Goal: Task Accomplishment & Management: Use online tool/utility

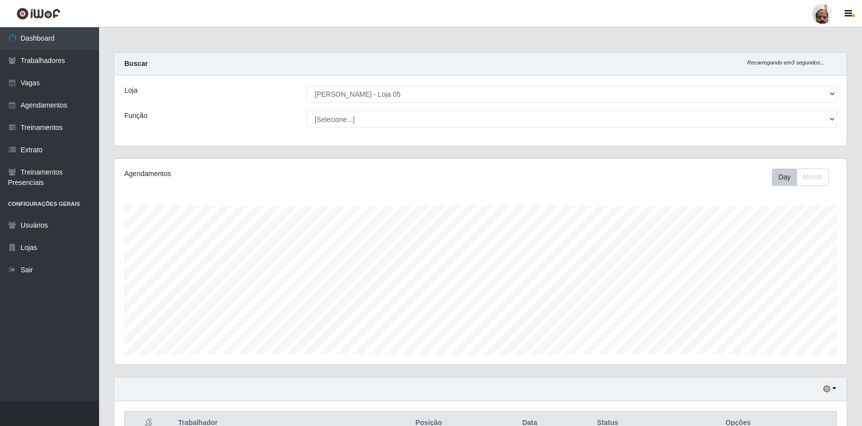
select select "252"
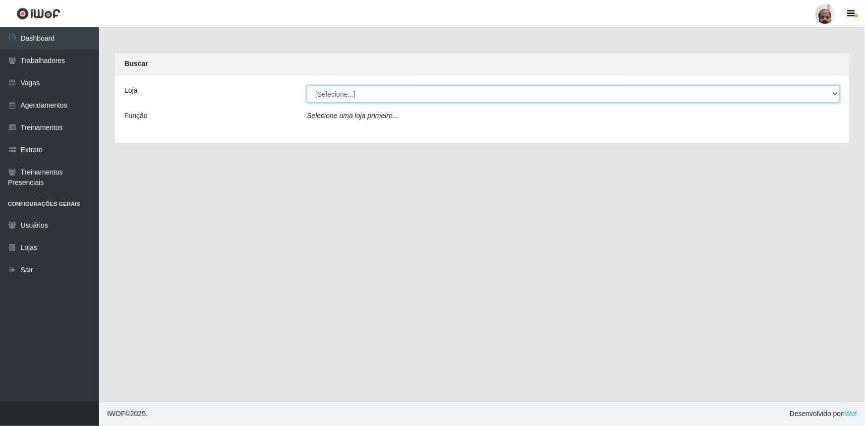
click at [836, 96] on select "[Selecione...] Mar Vermelho - Loja 05" at bounding box center [573, 93] width 533 height 17
select select "252"
click at [307, 85] on select "[Selecione...] Mar Vermelho - Loja 05" at bounding box center [573, 93] width 533 height 17
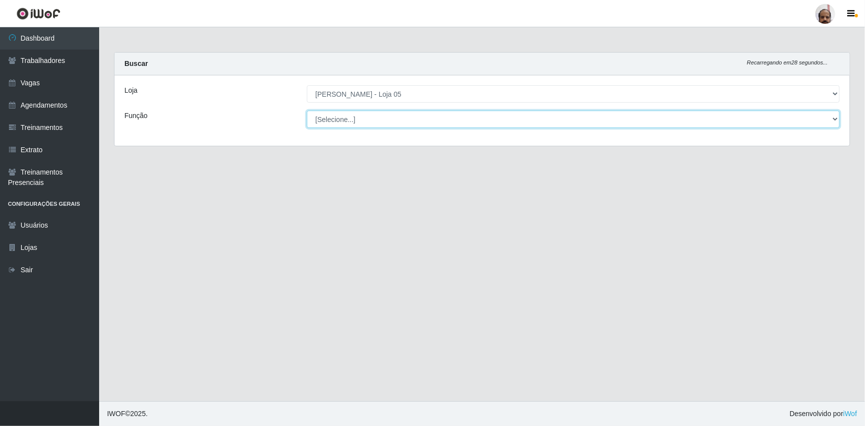
drag, startPoint x: 834, startPoint y: 119, endPoint x: 813, endPoint y: 126, distance: 21.6
click at [834, 119] on select "[Selecione...] ASG ASG + ASG ++ Auxiliar de Depósito Auxiliar de Depósito + Aux…" at bounding box center [573, 119] width 533 height 17
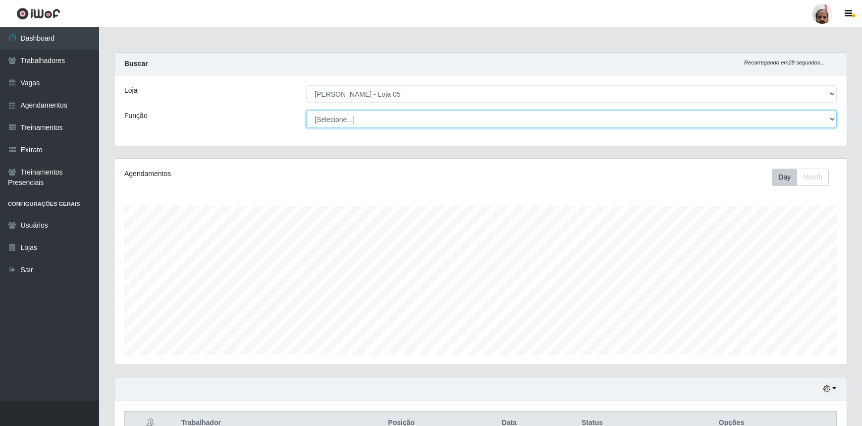
scroll to position [206, 733]
click at [173, 74] on div "Buscar Recarregando em 26 segundos..." at bounding box center [480, 64] width 733 height 23
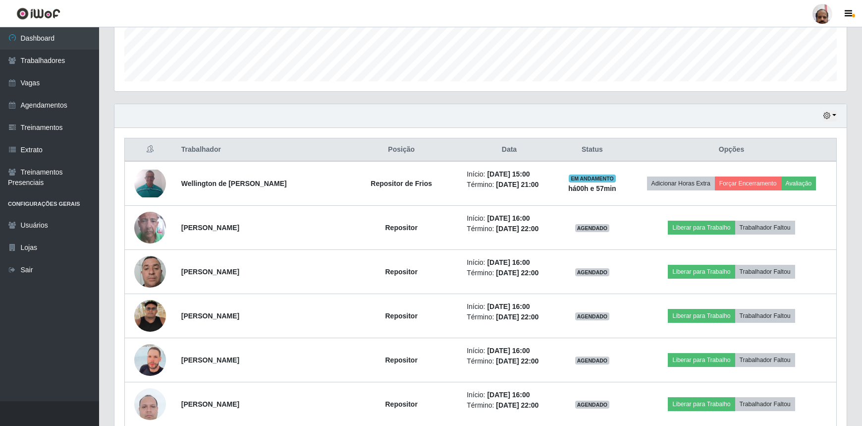
scroll to position [270, 0]
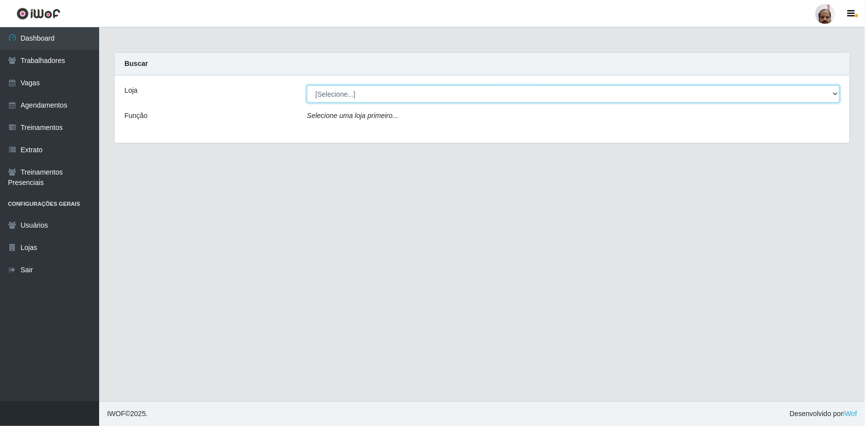
click at [350, 94] on select "[Selecione...] Mar Vermelho - Loja 05" at bounding box center [573, 93] width 533 height 17
select select "252"
click at [307, 85] on select "[Selecione...] Mar Vermelho - Loja 05" at bounding box center [573, 93] width 533 height 17
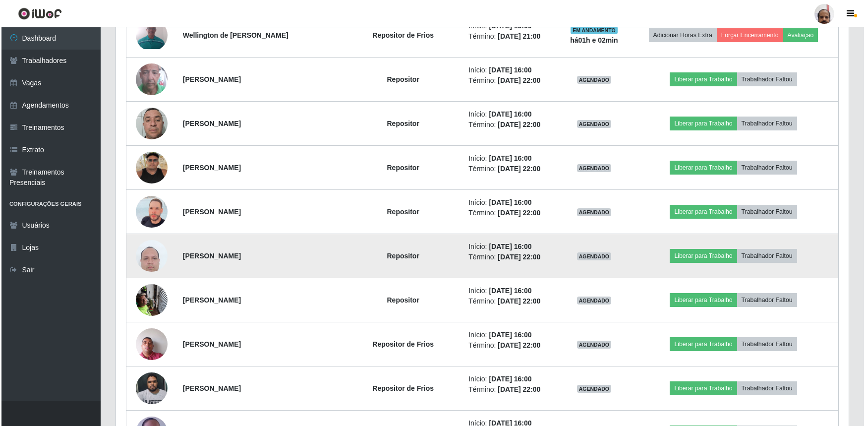
scroll to position [405, 0]
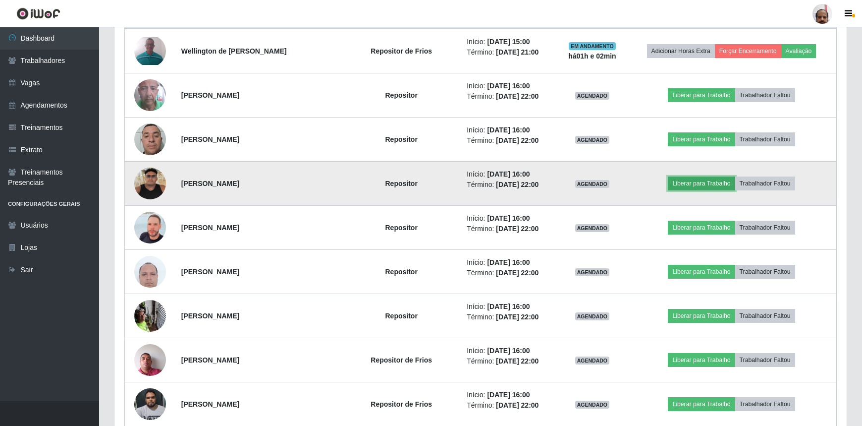
click at [688, 183] on button "Liberar para Trabalho" at bounding box center [701, 183] width 67 height 14
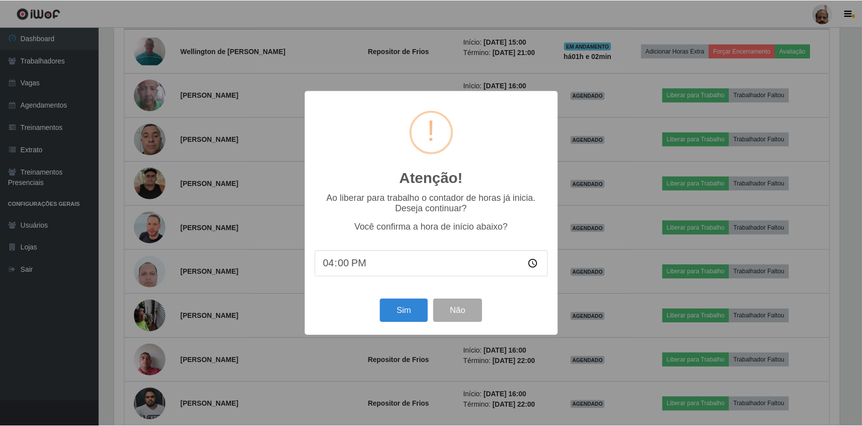
scroll to position [206, 728]
click at [405, 309] on button "Sim" at bounding box center [405, 310] width 48 height 23
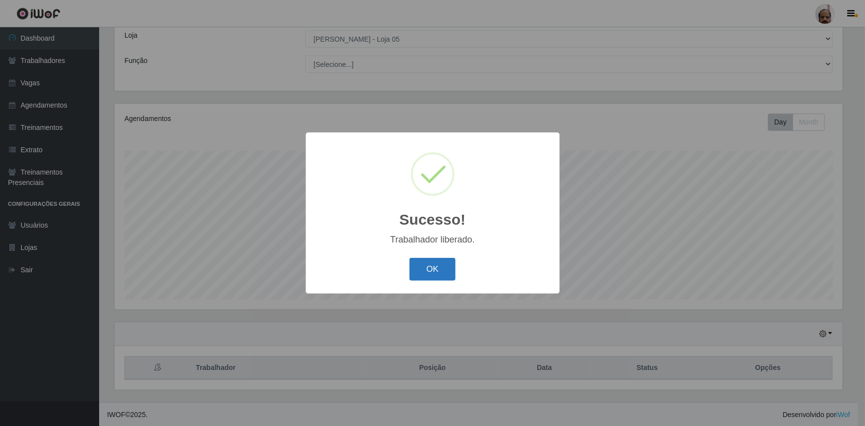
click at [423, 263] on button "OK" at bounding box center [432, 269] width 46 height 23
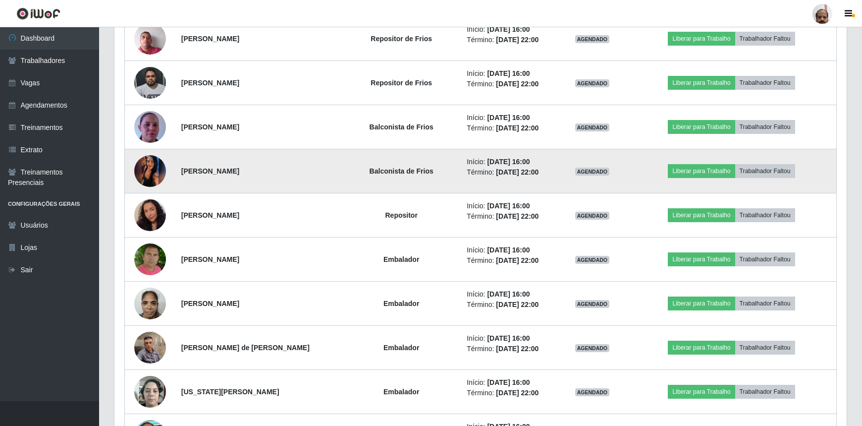
scroll to position [731, 0]
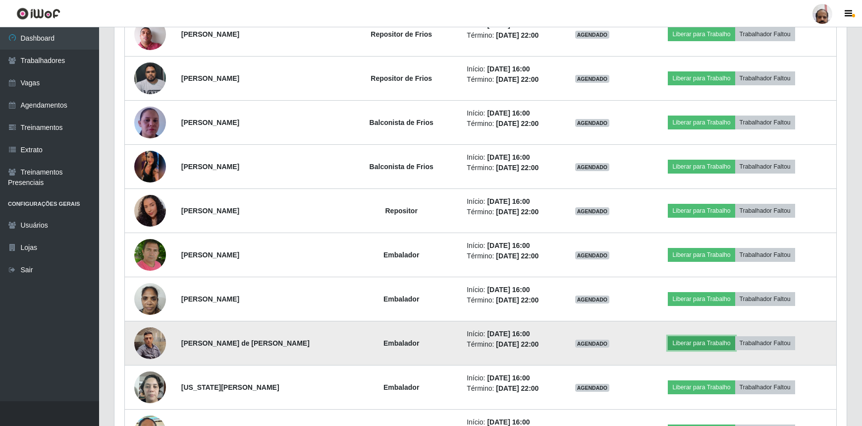
click at [697, 338] on button "Liberar para Trabalho" at bounding box center [701, 343] width 67 height 14
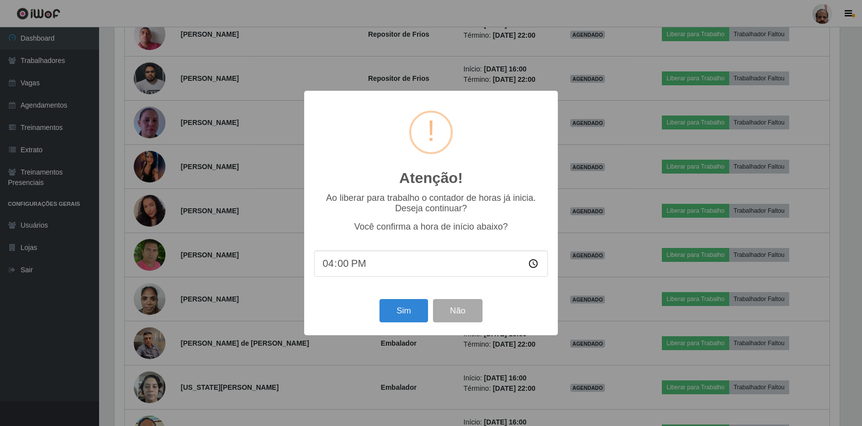
scroll to position [206, 728]
click at [405, 315] on button "Sim" at bounding box center [405, 310] width 48 height 23
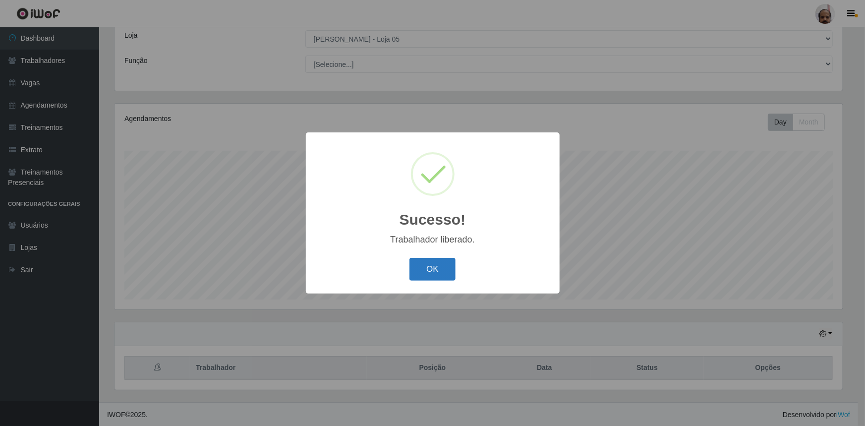
click at [421, 277] on button "OK" at bounding box center [432, 269] width 46 height 23
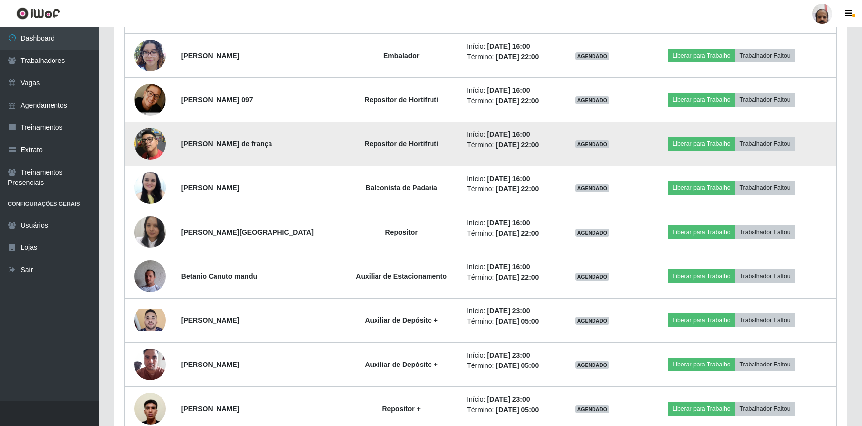
scroll to position [1182, 0]
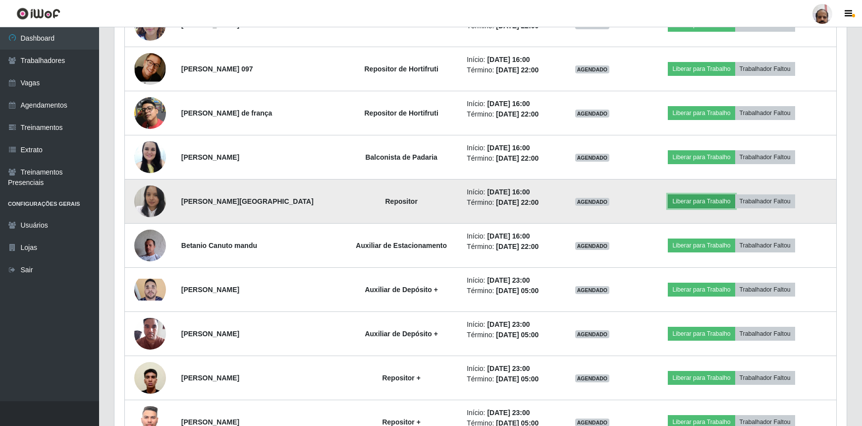
click at [685, 198] on button "Liberar para Trabalho" at bounding box center [701, 201] width 67 height 14
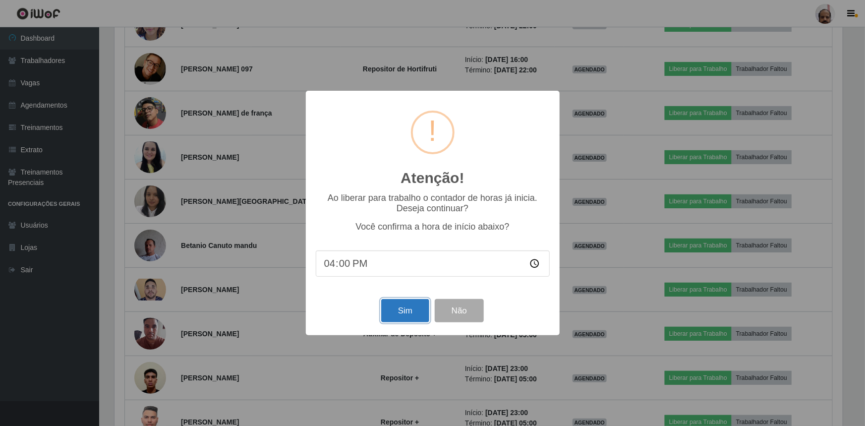
click at [402, 317] on button "Sim" at bounding box center [405, 310] width 48 height 23
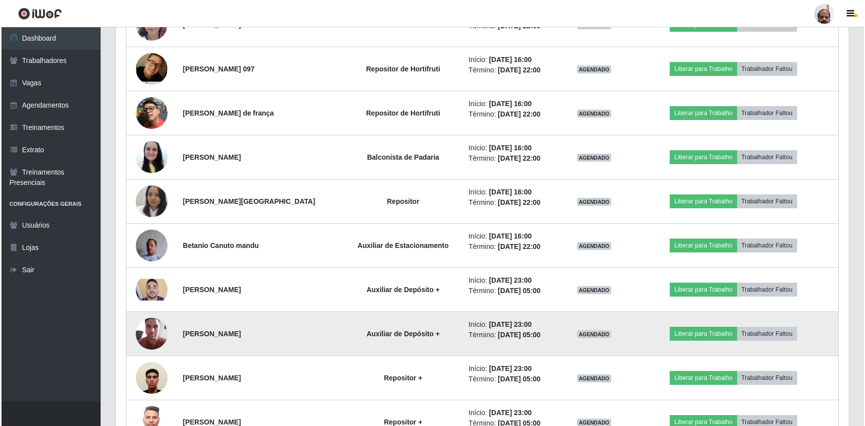
scroll to position [0, 0]
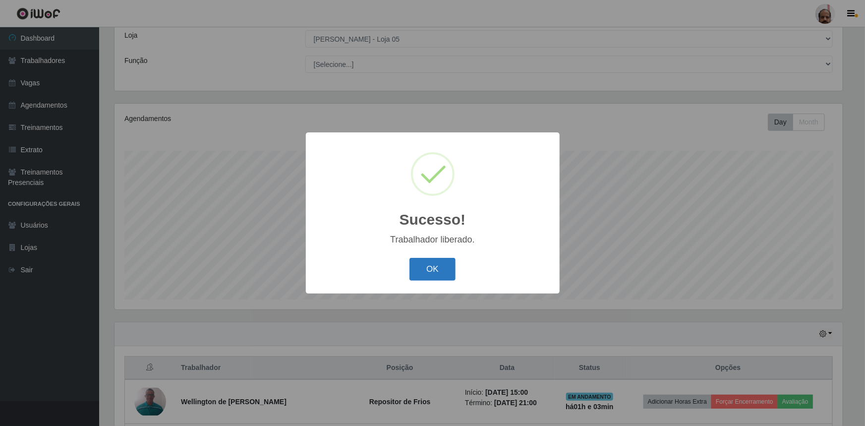
click at [441, 270] on button "OK" at bounding box center [432, 269] width 46 height 23
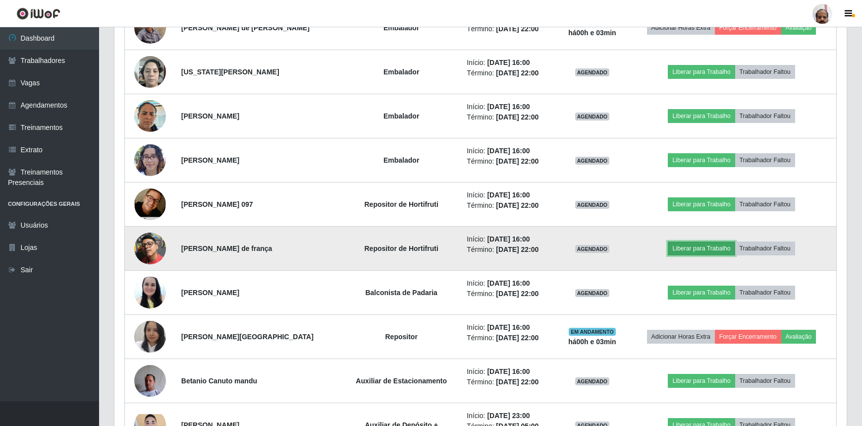
click at [689, 244] on button "Liberar para Trabalho" at bounding box center [701, 248] width 67 height 14
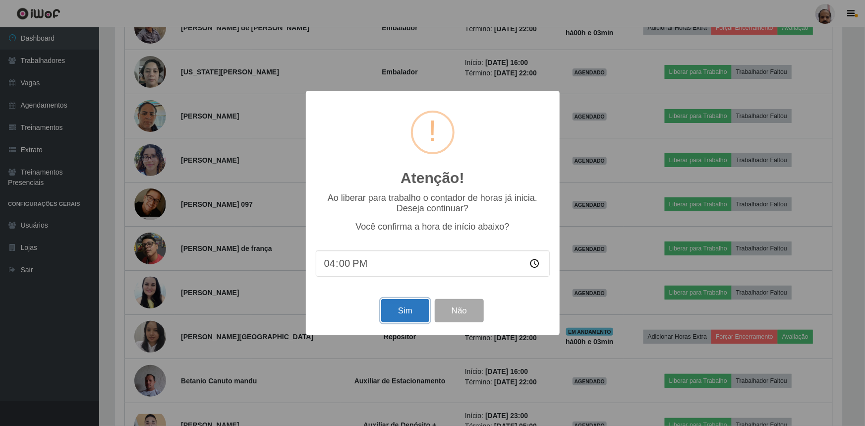
click at [399, 314] on button "Sim" at bounding box center [405, 310] width 48 height 23
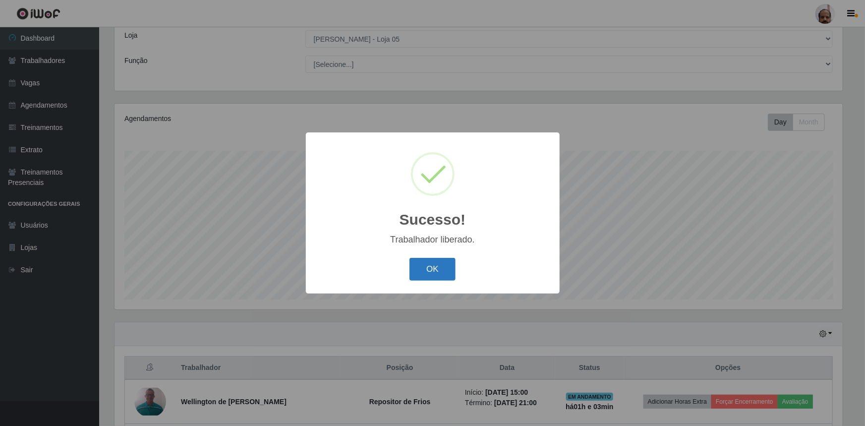
click at [432, 264] on button "OK" at bounding box center [432, 269] width 46 height 23
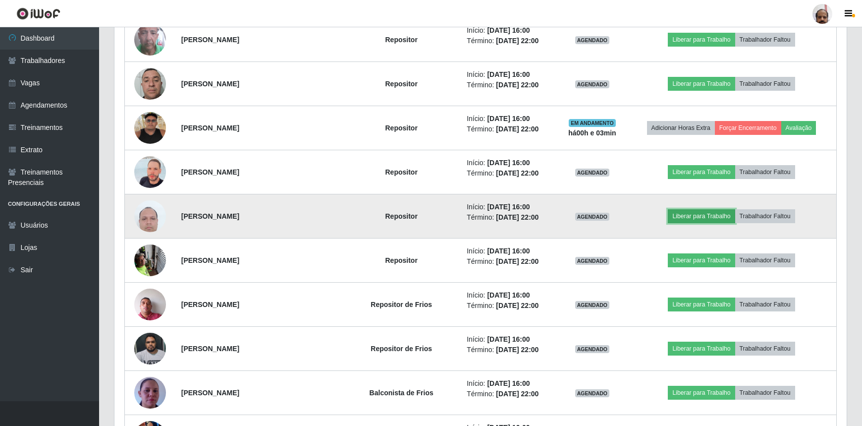
click at [690, 215] on button "Liberar para Trabalho" at bounding box center [701, 216] width 67 height 14
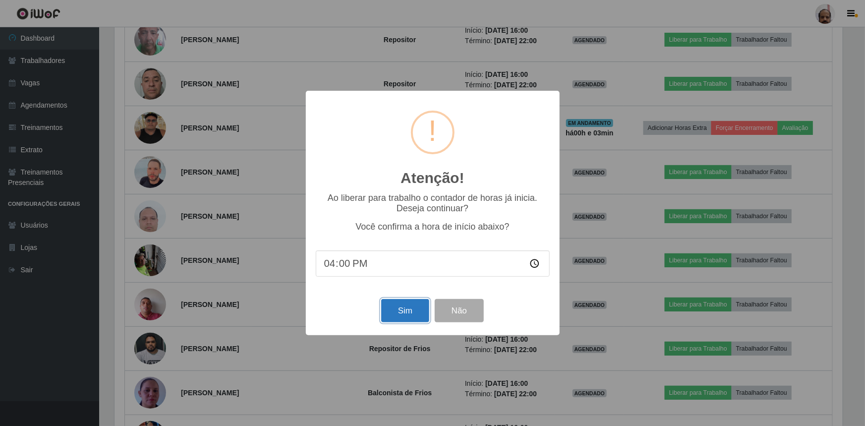
click at [403, 314] on button "Sim" at bounding box center [405, 310] width 48 height 23
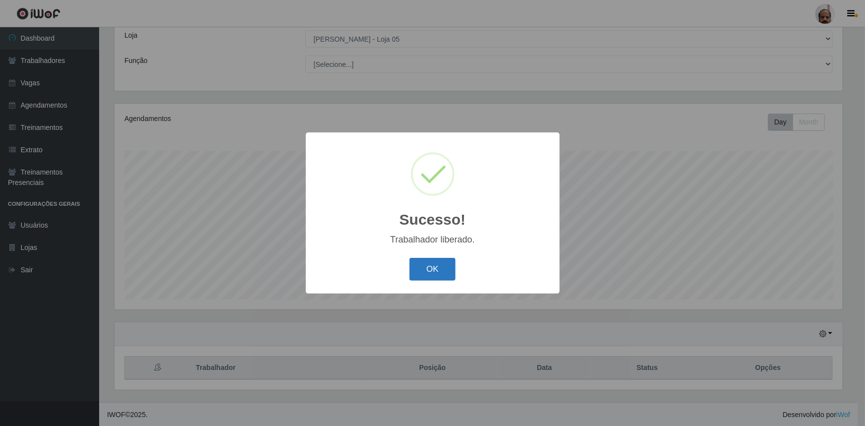
click at [437, 267] on button "OK" at bounding box center [432, 269] width 46 height 23
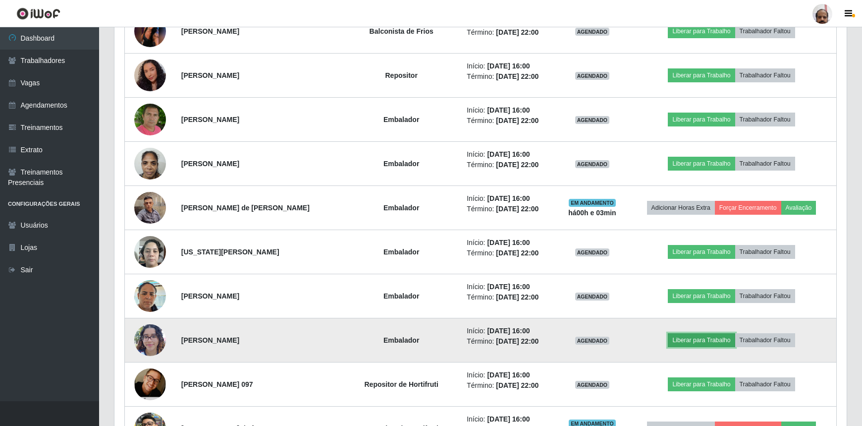
click at [694, 338] on button "Liberar para Trabalho" at bounding box center [701, 340] width 67 height 14
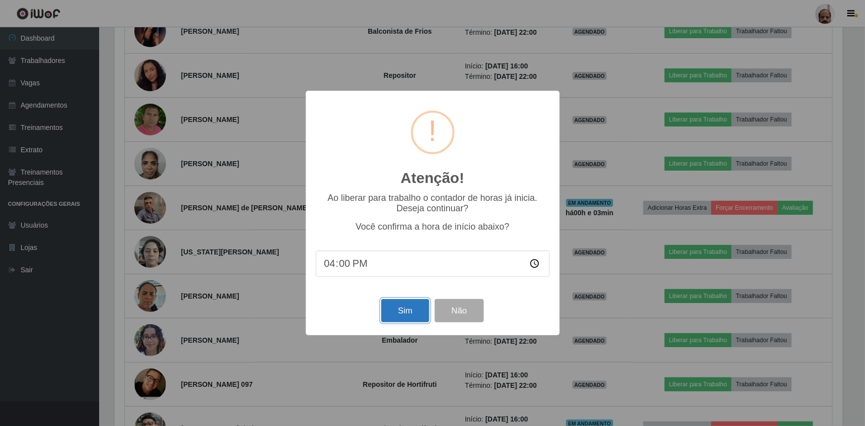
click at [405, 315] on button "Sim" at bounding box center [405, 310] width 48 height 23
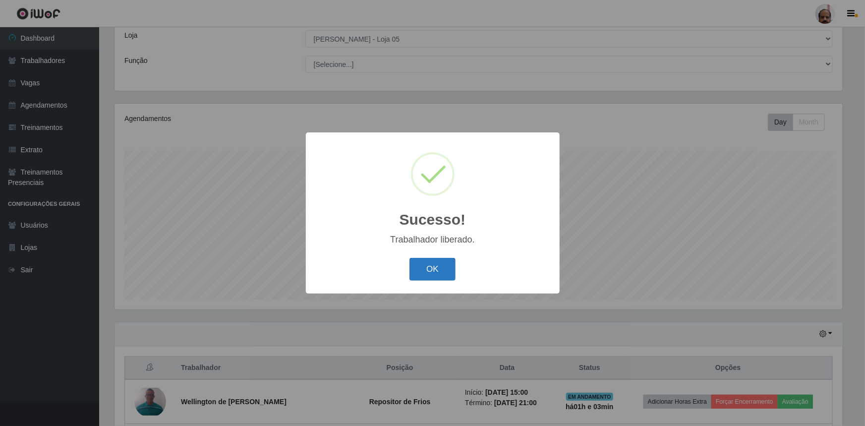
click at [426, 272] on button "OK" at bounding box center [432, 269] width 46 height 23
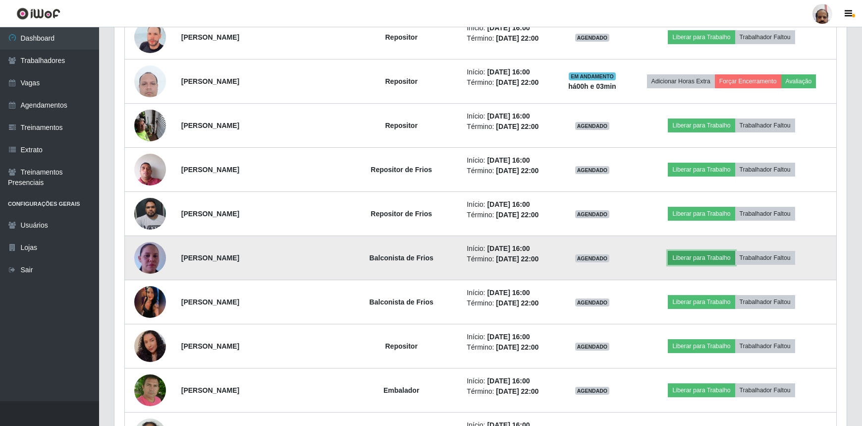
click at [698, 256] on button "Liberar para Trabalho" at bounding box center [701, 258] width 67 height 14
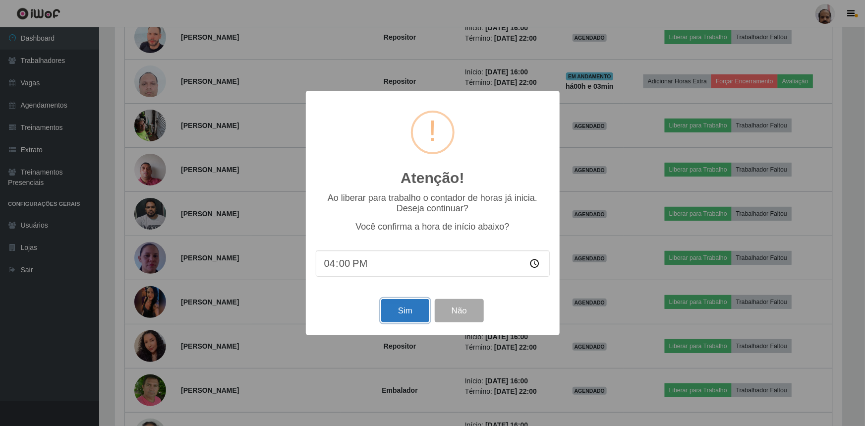
click at [404, 310] on button "Sim" at bounding box center [405, 310] width 48 height 23
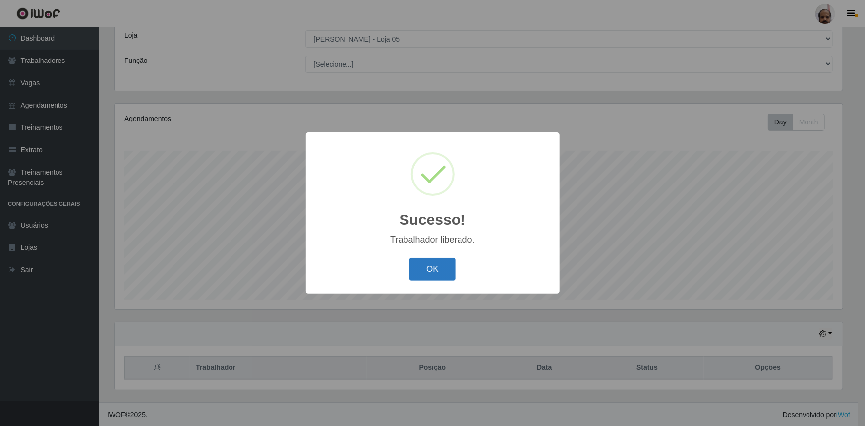
click at [426, 267] on button "OK" at bounding box center [432, 269] width 46 height 23
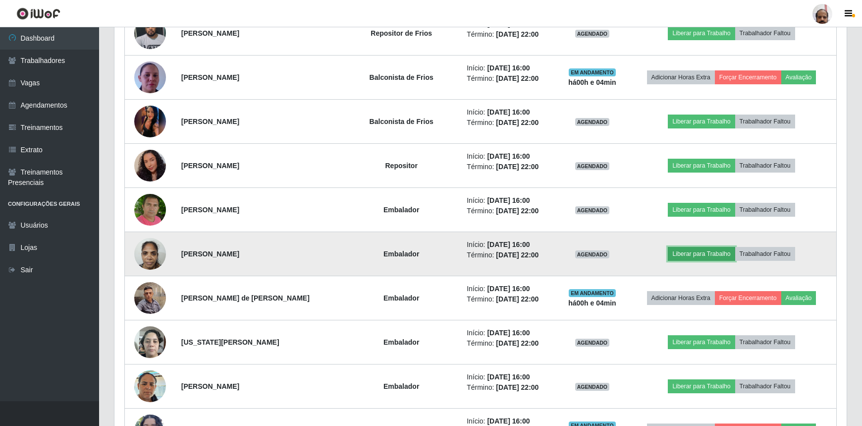
click at [699, 252] on button "Liberar para Trabalho" at bounding box center [701, 254] width 67 height 14
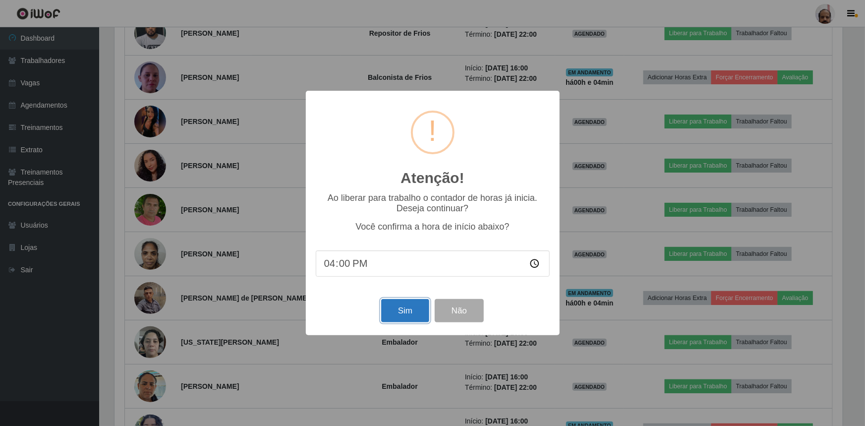
click at [399, 313] on button "Sim" at bounding box center [405, 310] width 48 height 23
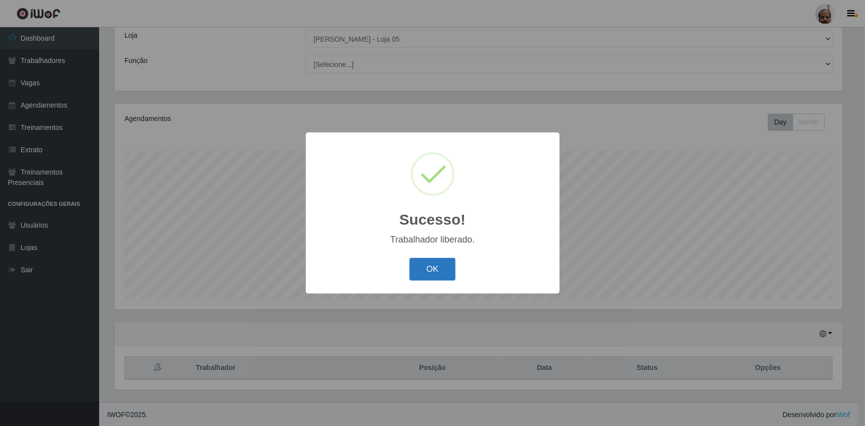
click at [426, 272] on button "OK" at bounding box center [432, 269] width 46 height 23
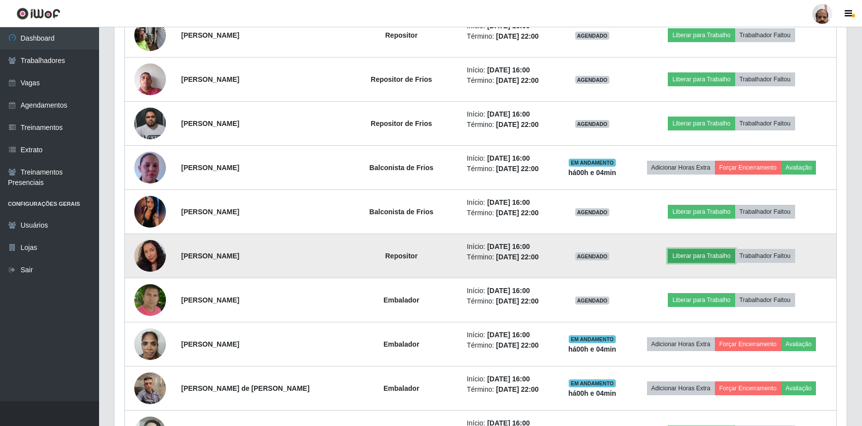
click at [712, 253] on button "Liberar para Trabalho" at bounding box center [701, 256] width 67 height 14
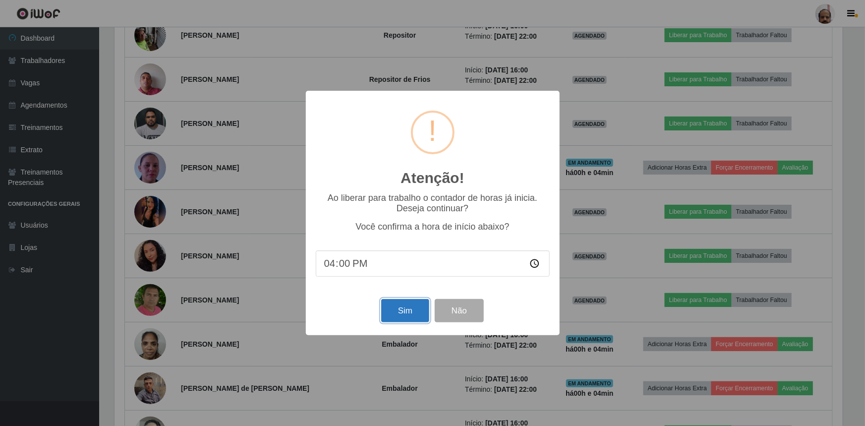
click at [401, 312] on button "Sim" at bounding box center [405, 310] width 48 height 23
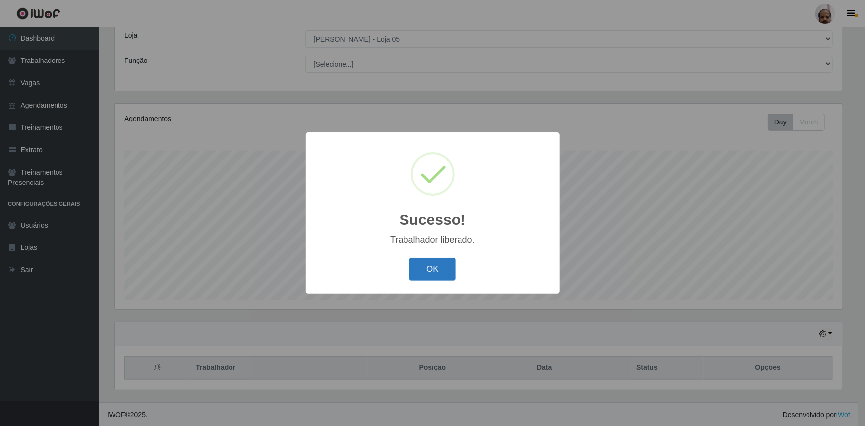
click at [436, 280] on button "OK" at bounding box center [432, 269] width 46 height 23
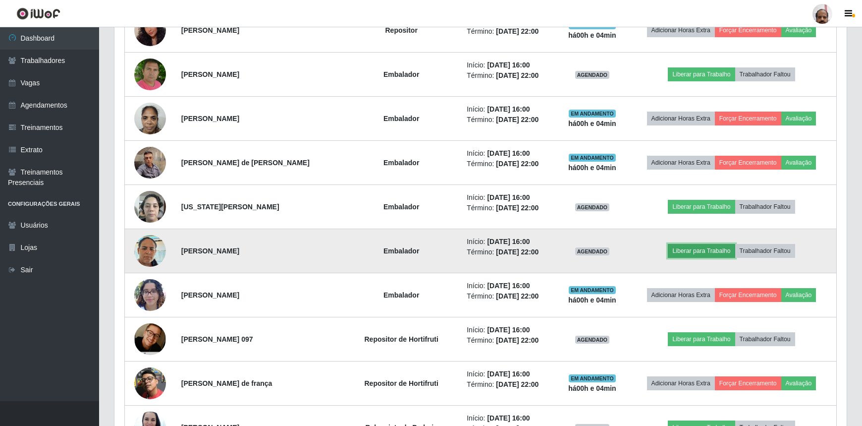
click at [689, 248] on button "Liberar para Trabalho" at bounding box center [701, 251] width 67 height 14
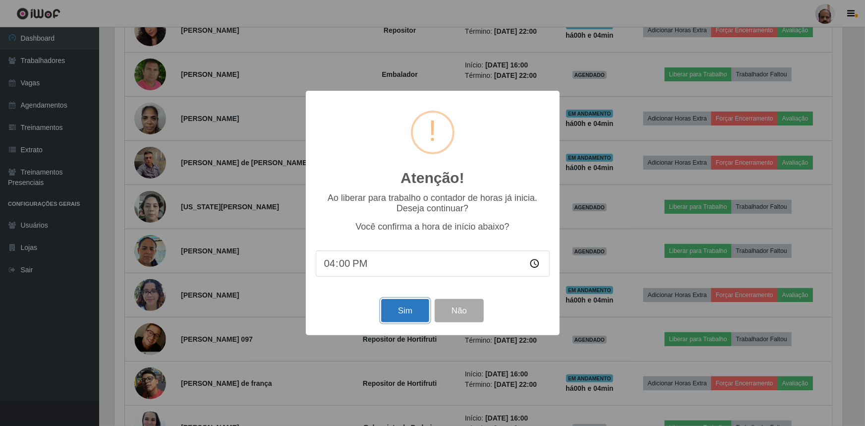
click at [408, 313] on button "Sim" at bounding box center [405, 310] width 48 height 23
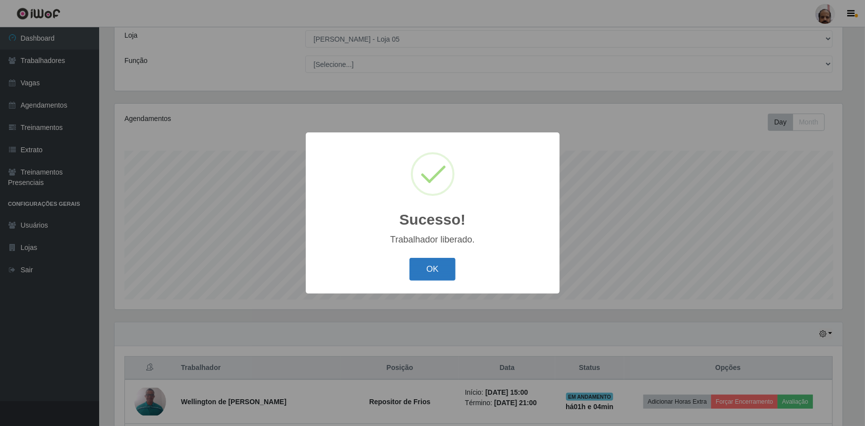
click at [437, 267] on button "OK" at bounding box center [432, 269] width 46 height 23
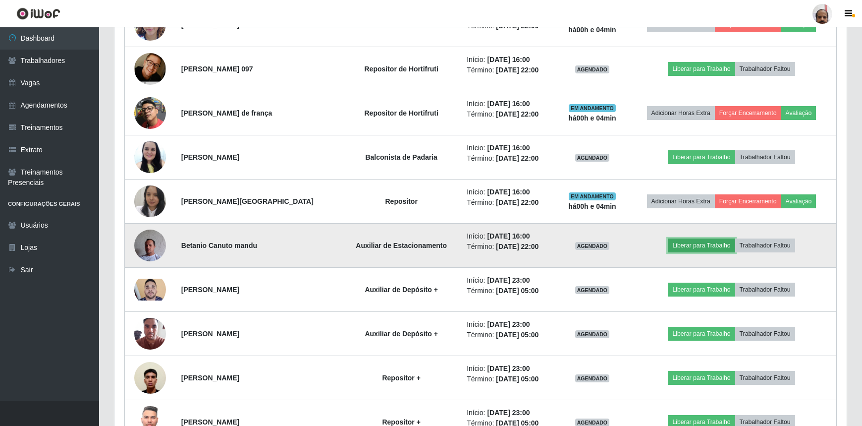
click at [696, 241] on button "Liberar para Trabalho" at bounding box center [701, 245] width 67 height 14
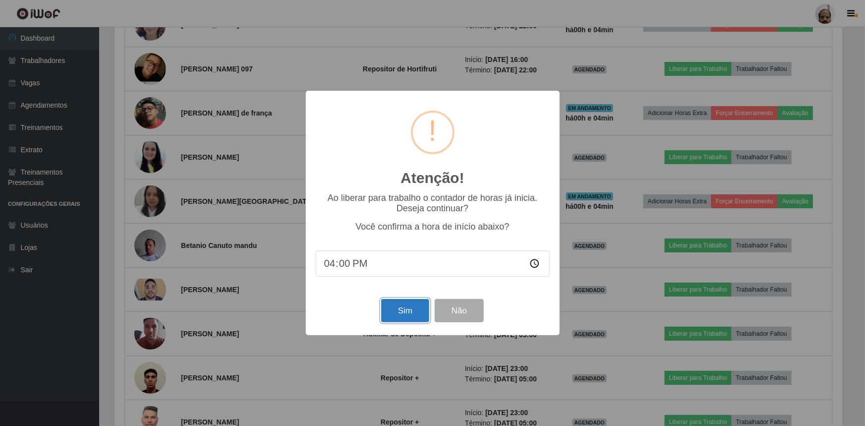
click at [409, 309] on button "Sim" at bounding box center [405, 310] width 48 height 23
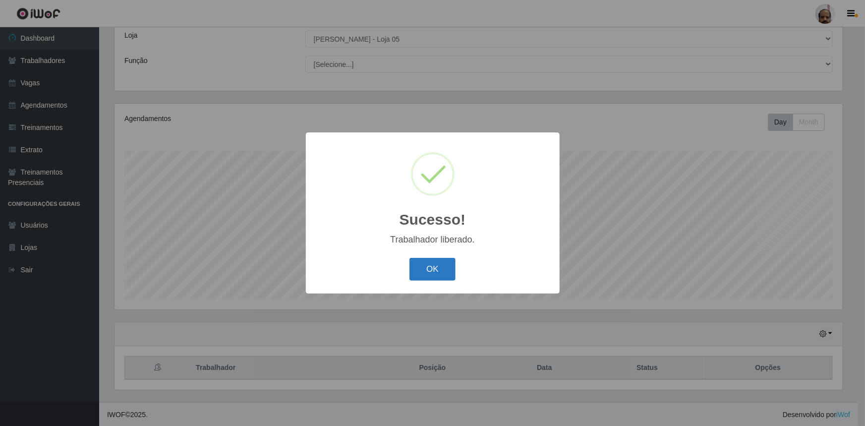
click at [423, 267] on button "OK" at bounding box center [432, 269] width 46 height 23
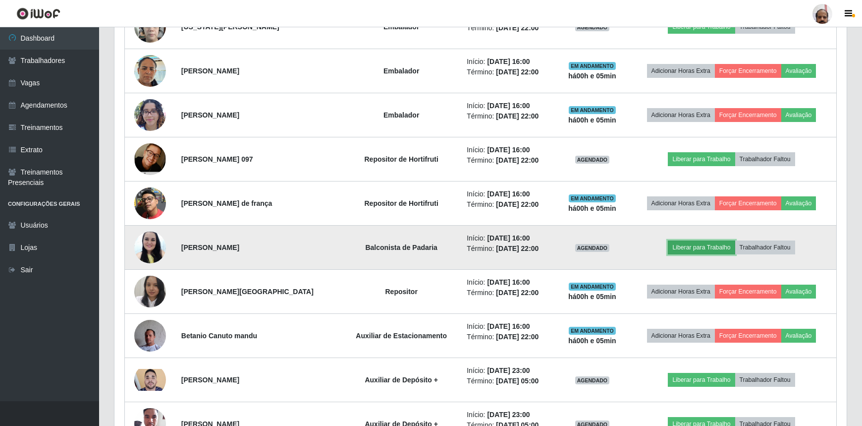
click at [692, 242] on button "Liberar para Trabalho" at bounding box center [701, 247] width 67 height 14
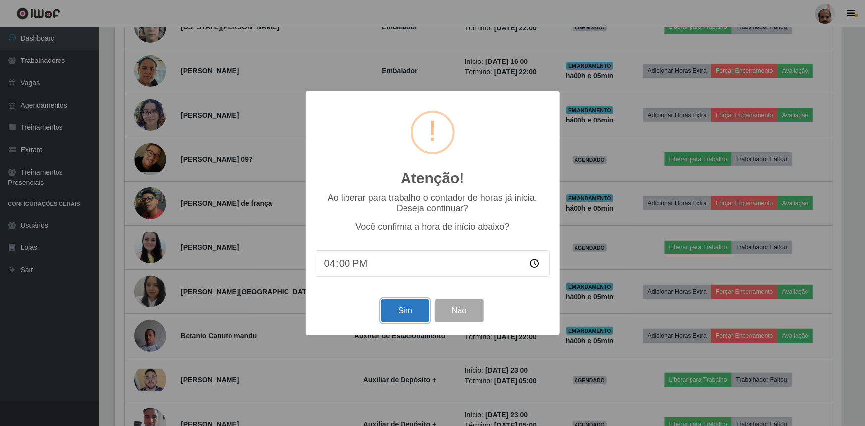
click at [406, 316] on button "Sim" at bounding box center [405, 310] width 48 height 23
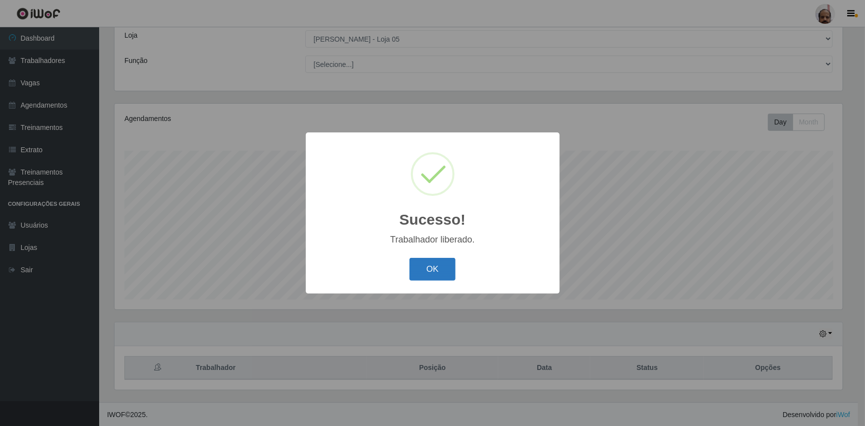
click at [433, 273] on button "OK" at bounding box center [432, 269] width 46 height 23
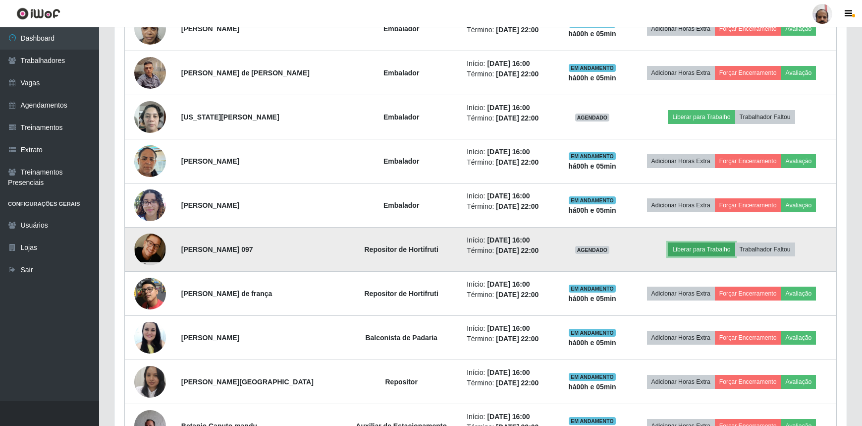
click at [686, 244] on button "Liberar para Trabalho" at bounding box center [701, 249] width 67 height 14
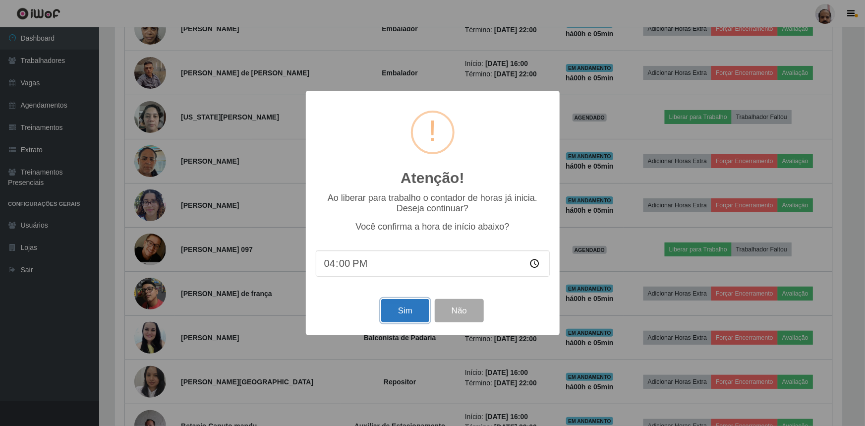
click at [401, 317] on button "Sim" at bounding box center [405, 310] width 48 height 23
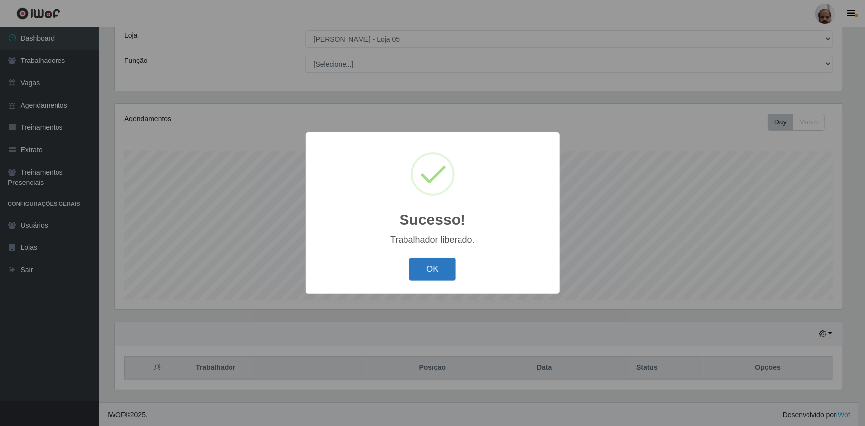
click at [434, 267] on button "OK" at bounding box center [432, 269] width 46 height 23
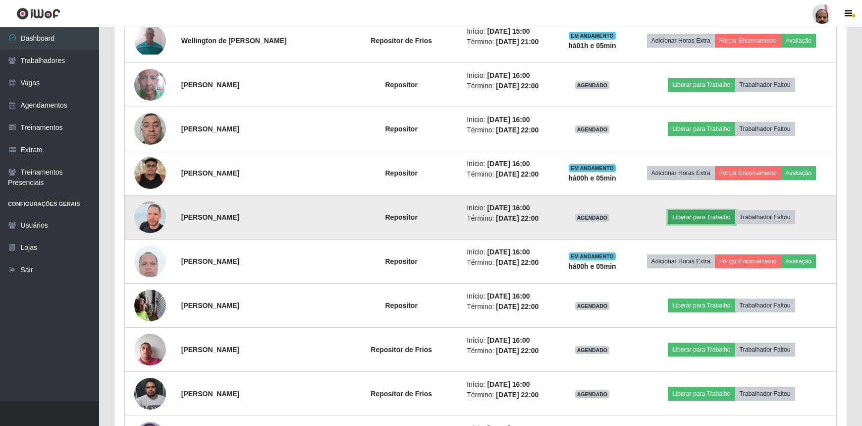
click at [698, 213] on button "Liberar para Trabalho" at bounding box center [701, 217] width 67 height 14
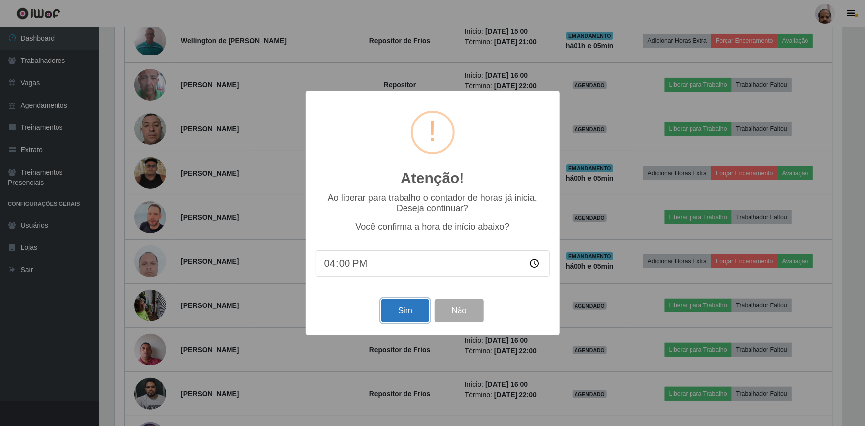
click at [398, 314] on button "Sim" at bounding box center [405, 310] width 48 height 23
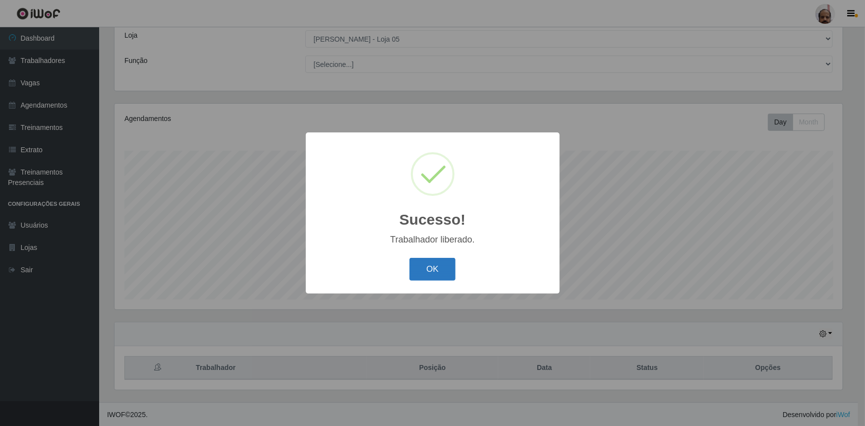
click at [425, 278] on button "OK" at bounding box center [432, 269] width 46 height 23
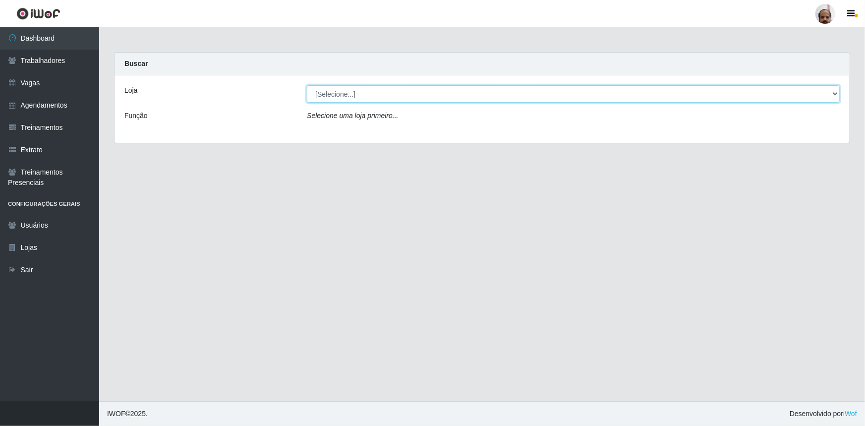
click at [362, 92] on select "[Selecione...] Mar Vermelho - Loja 05" at bounding box center [573, 93] width 533 height 17
select select "252"
click at [307, 85] on select "[Selecione...] Mar Vermelho - Loja 05" at bounding box center [573, 93] width 533 height 17
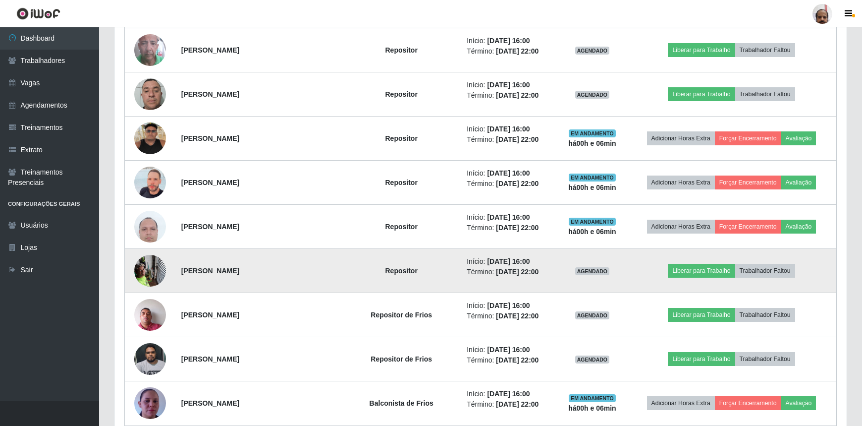
scroll to position [496, 0]
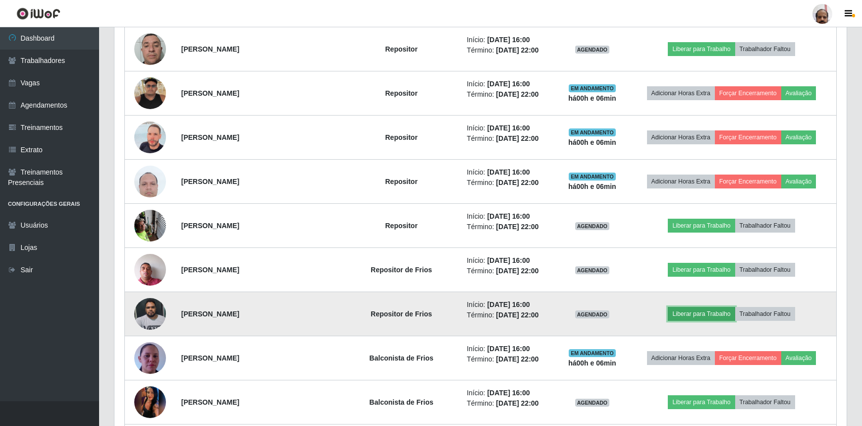
click at [685, 313] on button "Liberar para Trabalho" at bounding box center [701, 314] width 67 height 14
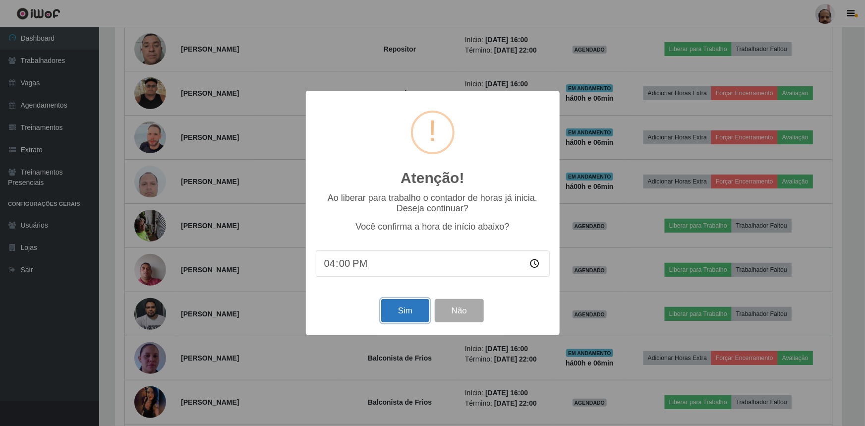
click at [402, 312] on button "Sim" at bounding box center [405, 310] width 48 height 23
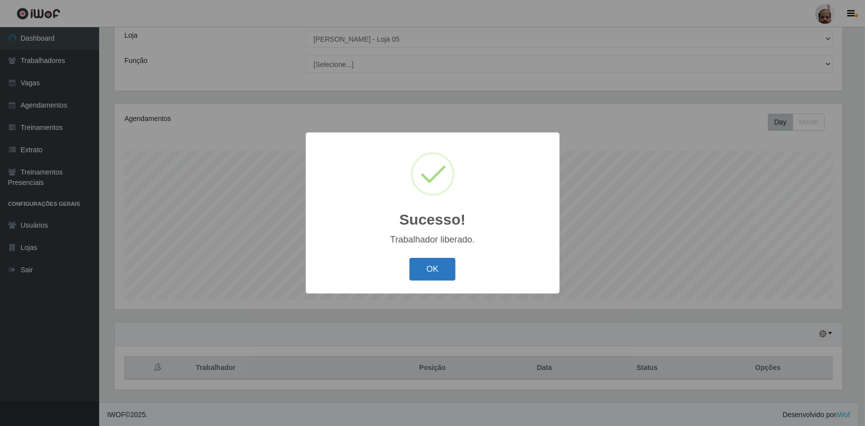
click at [448, 268] on button "OK" at bounding box center [432, 269] width 46 height 23
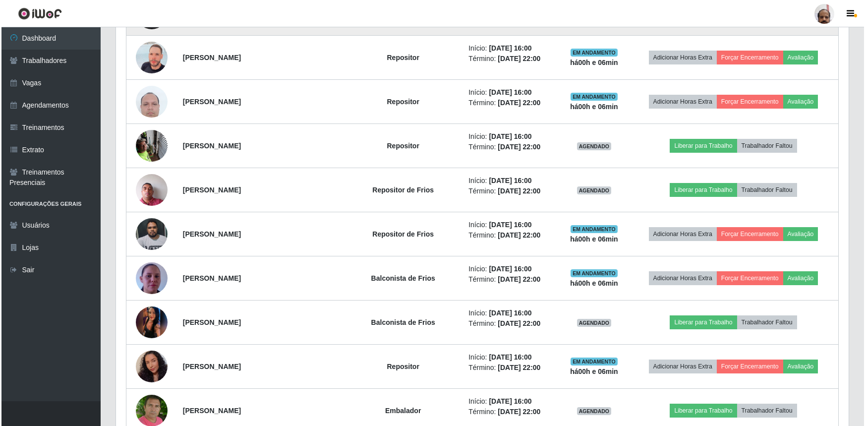
scroll to position [596, 0]
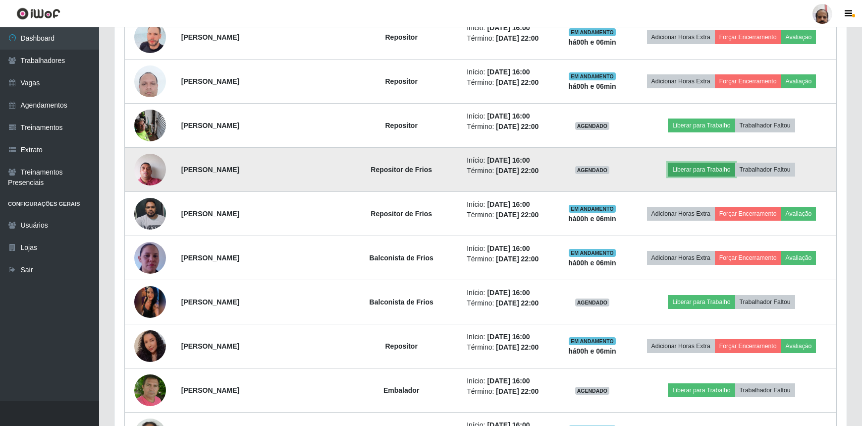
click at [698, 166] on button "Liberar para Trabalho" at bounding box center [701, 170] width 67 height 14
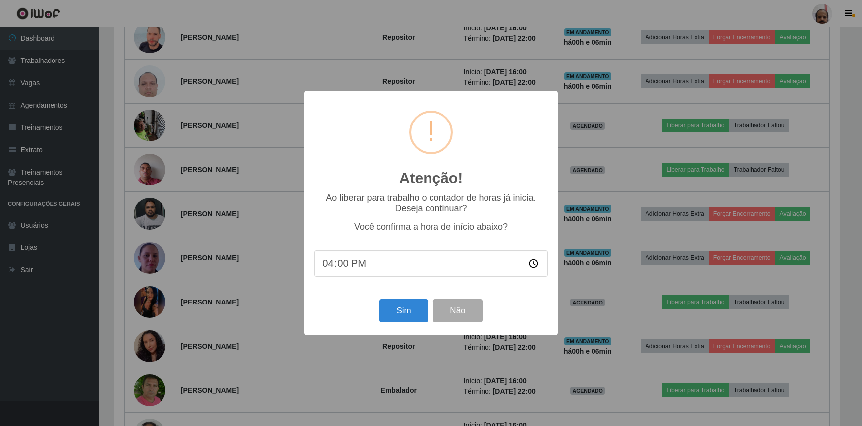
scroll to position [206, 728]
click at [394, 312] on button "Sim" at bounding box center [405, 310] width 48 height 23
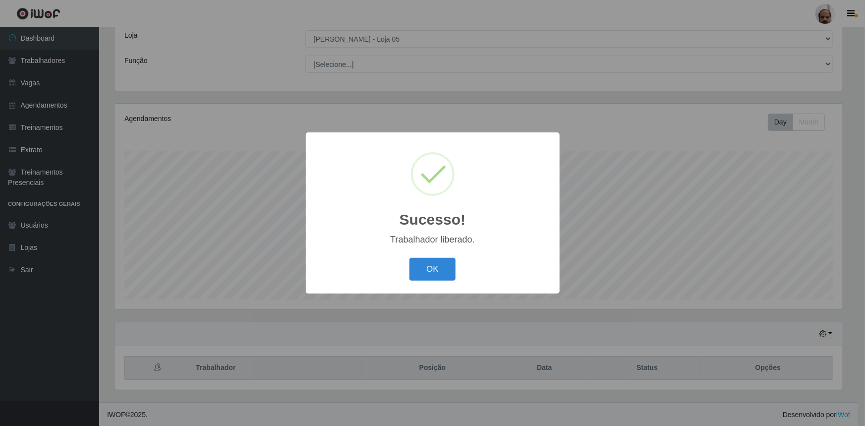
click at [432, 258] on button "OK" at bounding box center [432, 269] width 46 height 23
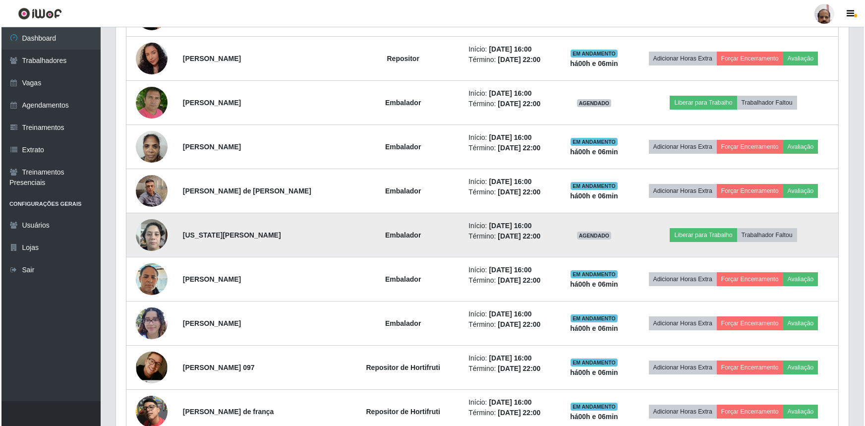
scroll to position [911, 0]
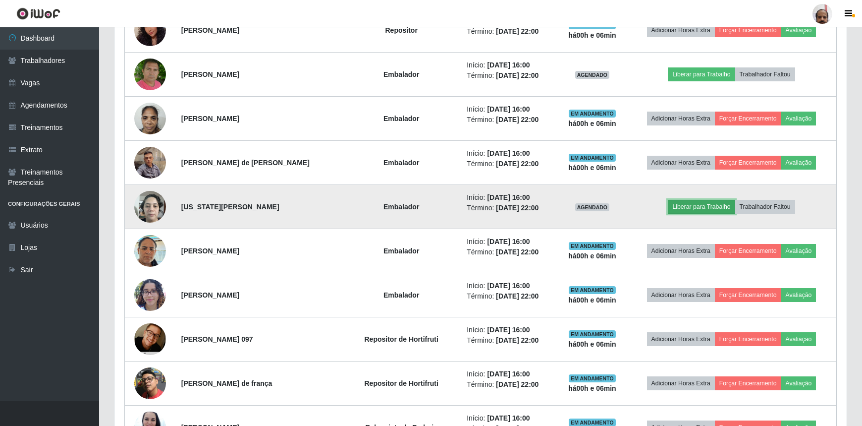
click at [696, 204] on button "Liberar para Trabalho" at bounding box center [701, 207] width 67 height 14
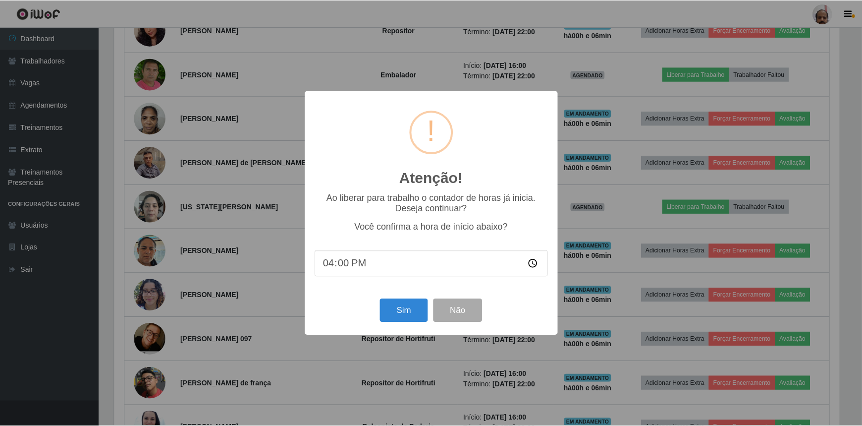
scroll to position [206, 728]
click at [404, 315] on button "Sim" at bounding box center [405, 310] width 48 height 23
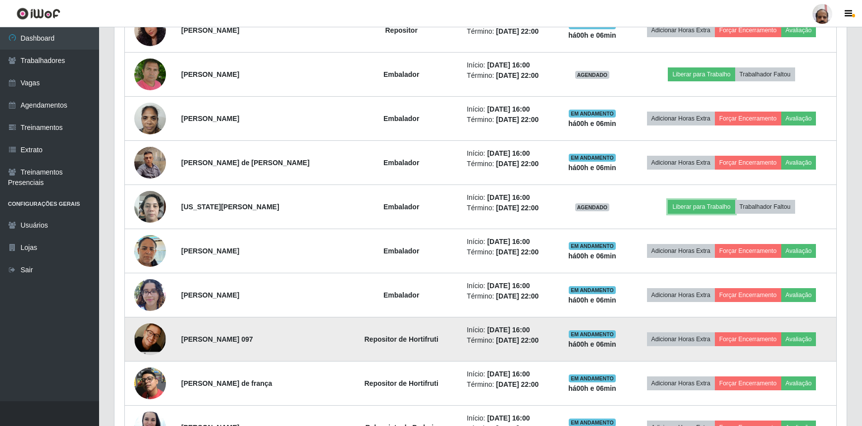
scroll to position [0, 0]
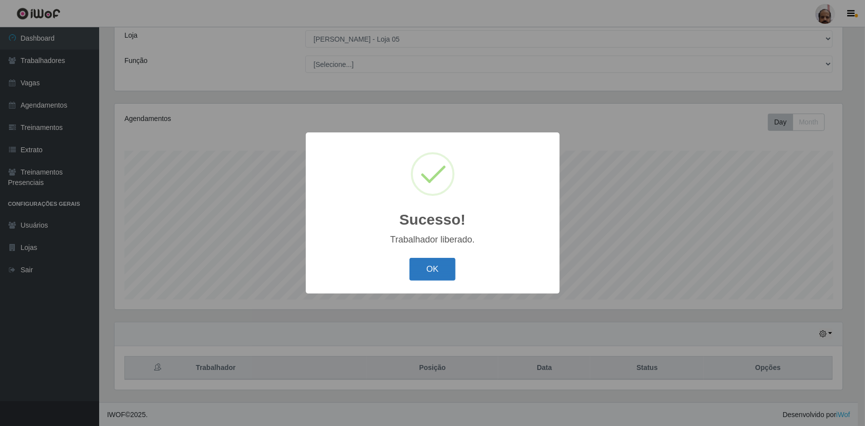
click at [424, 273] on button "OK" at bounding box center [432, 269] width 46 height 23
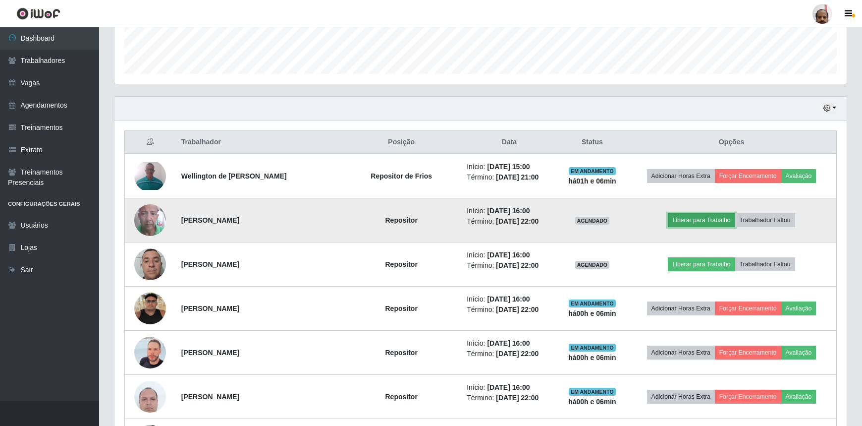
click at [686, 218] on button "Liberar para Trabalho" at bounding box center [701, 220] width 67 height 14
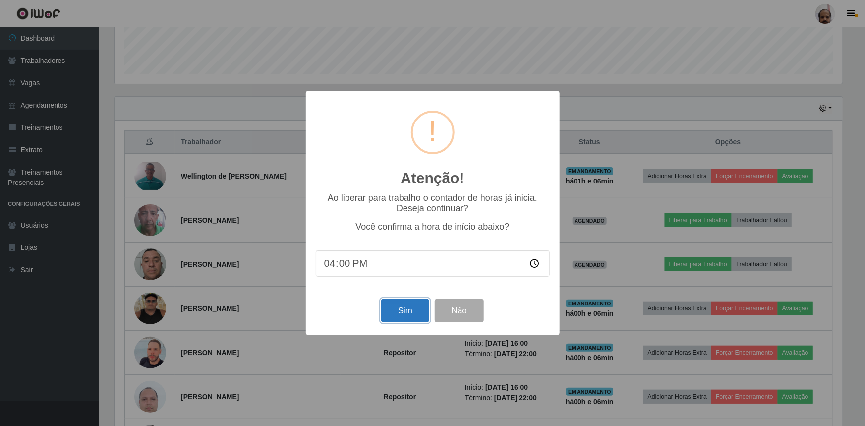
click at [399, 312] on button "Sim" at bounding box center [405, 310] width 48 height 23
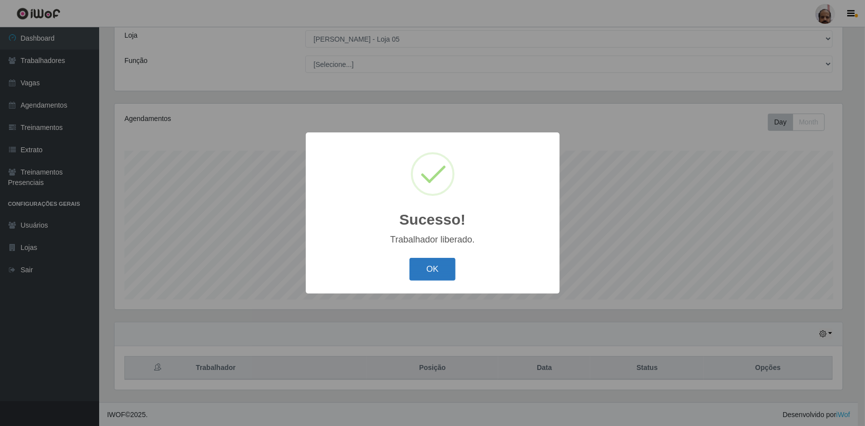
click at [423, 270] on button "OK" at bounding box center [432, 269] width 46 height 23
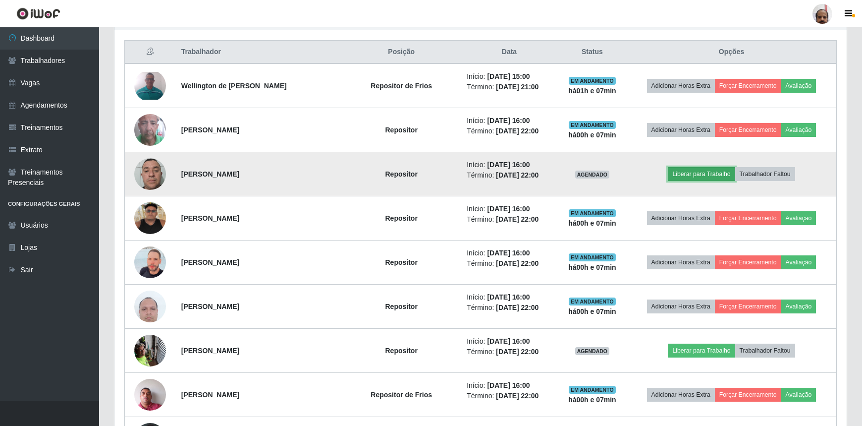
click at [713, 170] on button "Liberar para Trabalho" at bounding box center [701, 174] width 67 height 14
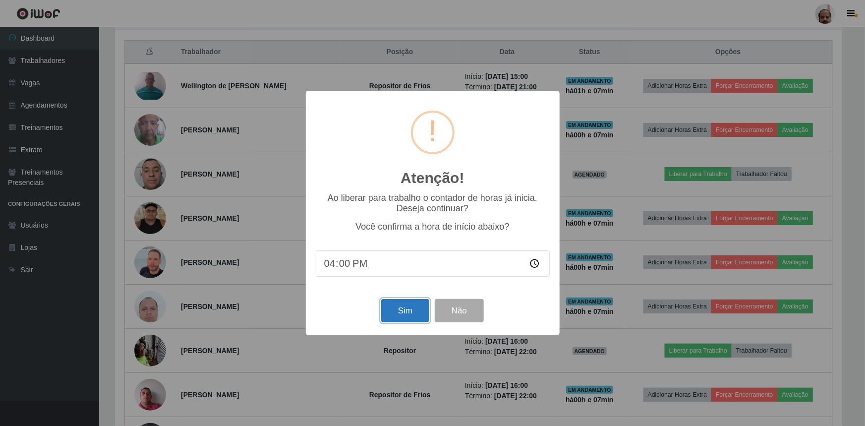
click at [401, 314] on button "Sim" at bounding box center [405, 310] width 48 height 23
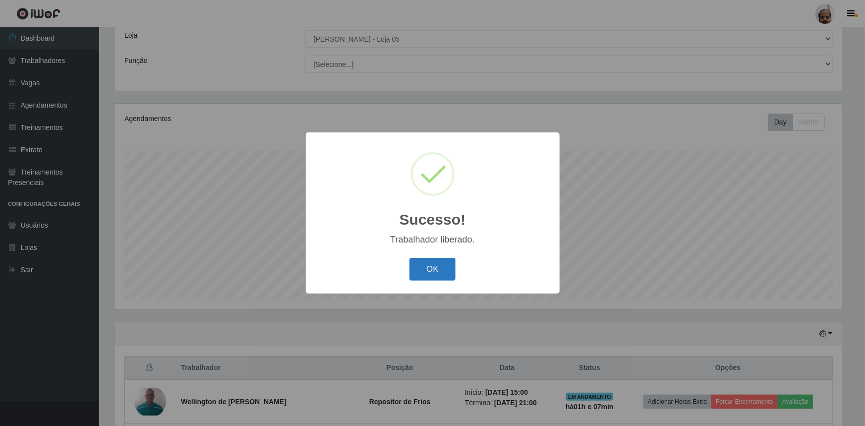
click at [431, 266] on button "OK" at bounding box center [432, 269] width 46 height 23
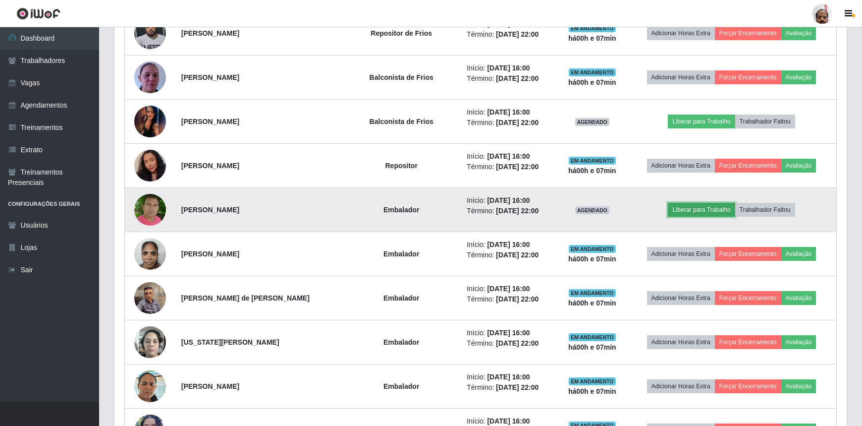
click at [685, 209] on button "Liberar para Trabalho" at bounding box center [701, 210] width 67 height 14
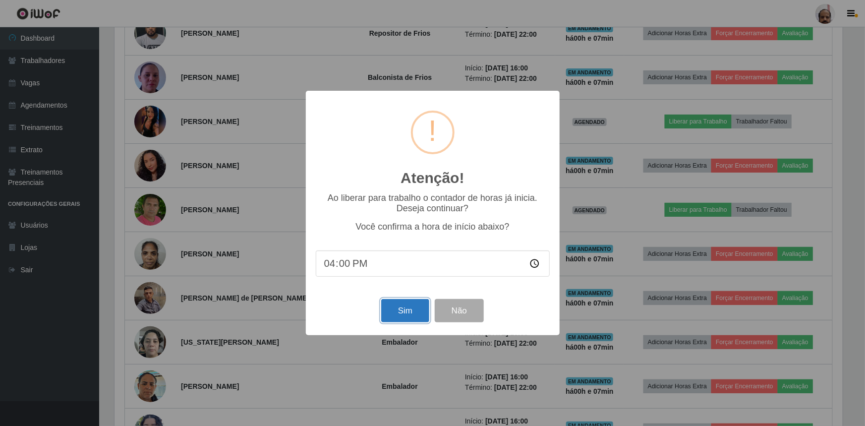
click at [411, 312] on button "Sim" at bounding box center [405, 310] width 48 height 23
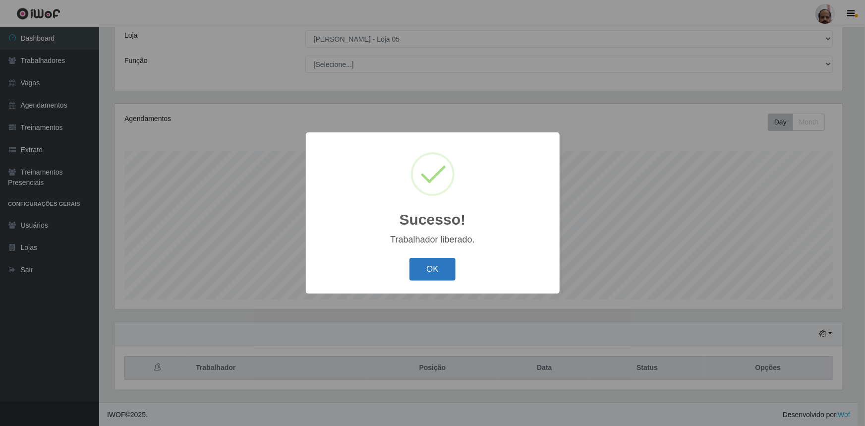
click at [436, 269] on button "OK" at bounding box center [432, 269] width 46 height 23
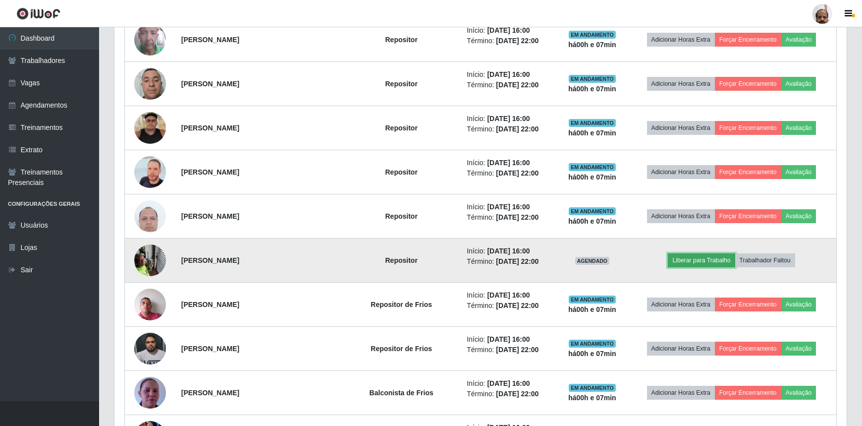
click at [693, 260] on button "Liberar para Trabalho" at bounding box center [701, 260] width 67 height 14
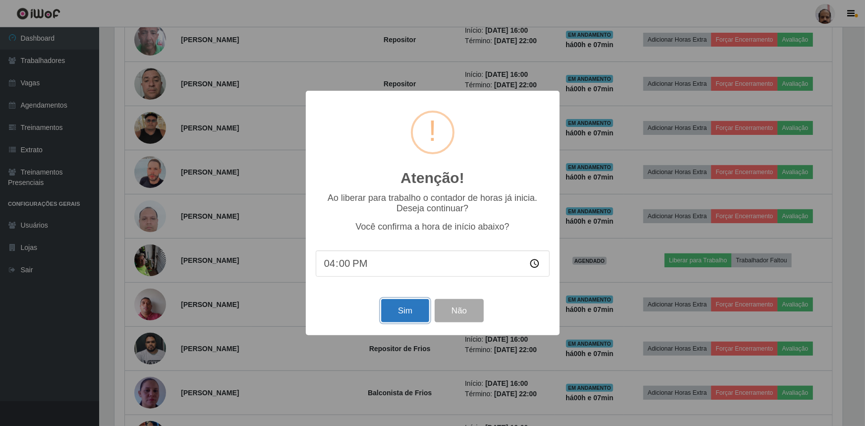
click at [398, 317] on button "Sim" at bounding box center [405, 310] width 48 height 23
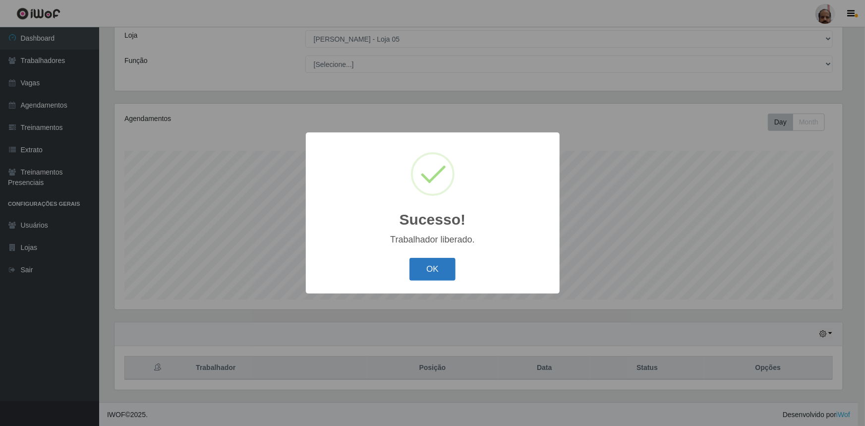
click at [429, 260] on button "OK" at bounding box center [432, 269] width 46 height 23
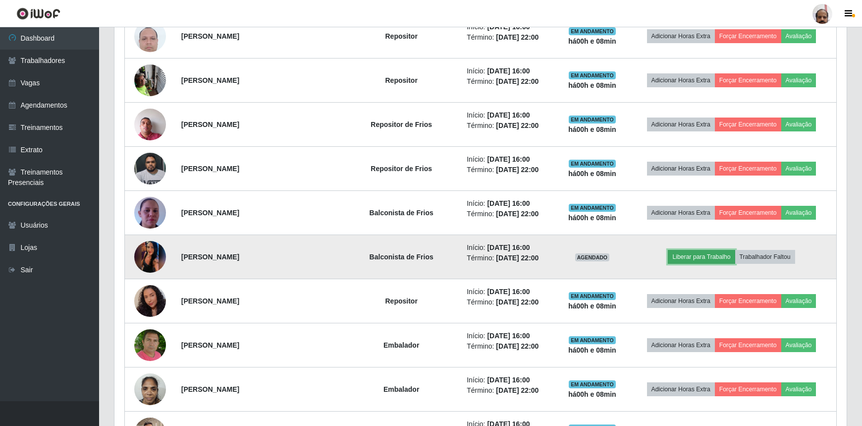
click at [701, 255] on button "Liberar para Trabalho" at bounding box center [701, 257] width 67 height 14
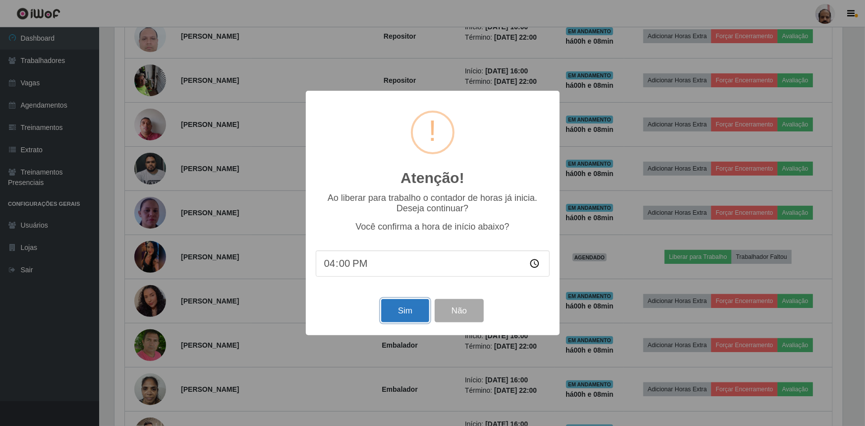
click at [395, 312] on button "Sim" at bounding box center [405, 310] width 48 height 23
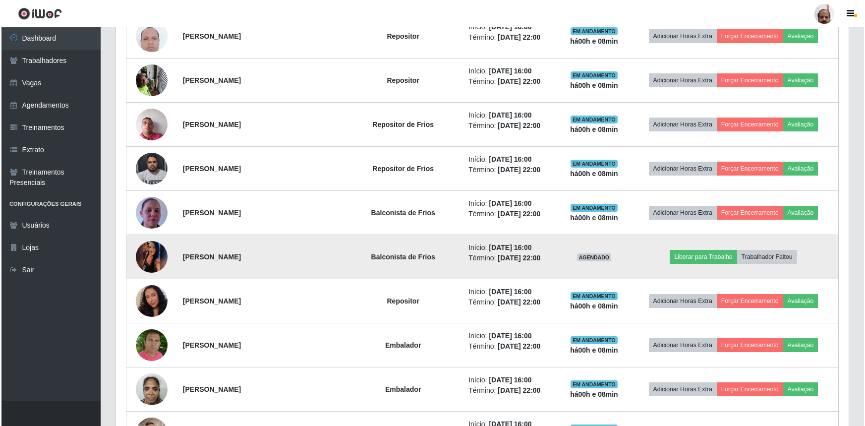
scroll to position [55, 0]
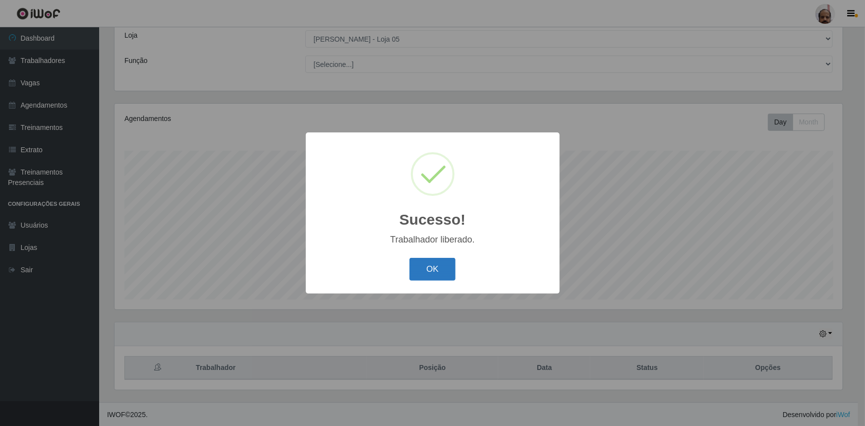
click at [427, 269] on button "OK" at bounding box center [432, 269] width 46 height 23
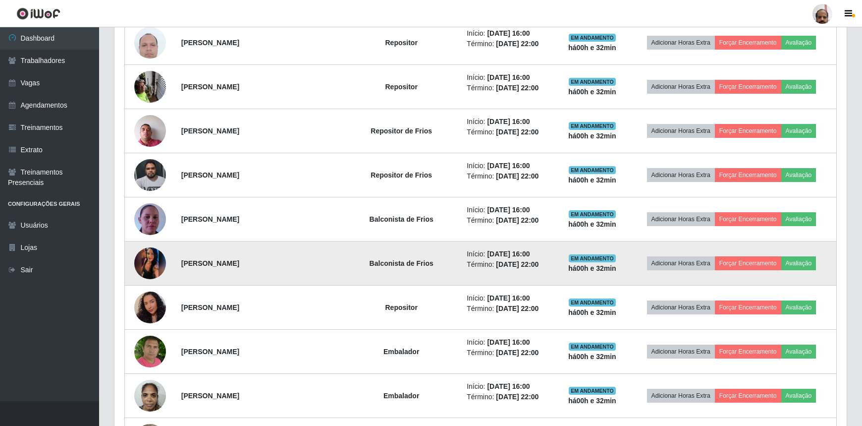
scroll to position [567, 0]
